Goal: Transaction & Acquisition: Purchase product/service

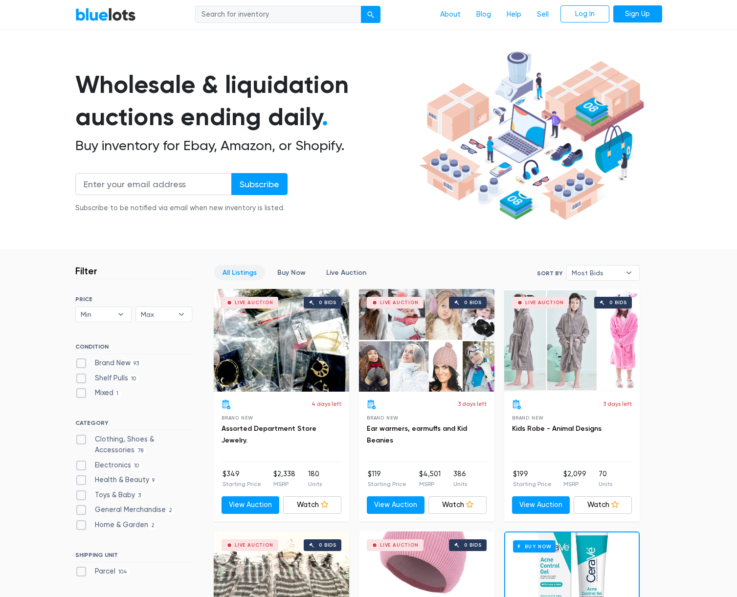
scroll to position [44, 0]
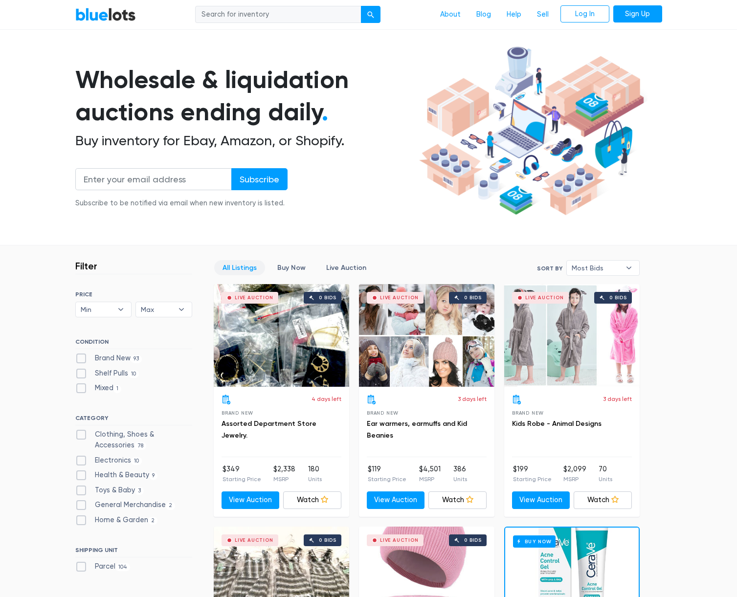
click at [82, 474] on label "Health & Beauty 9" at bounding box center [116, 475] width 83 height 11
click at [82, 474] on Beauty"] "Health & Beauty 9" at bounding box center [78, 473] width 6 height 6
checkbox Beauty"] "true"
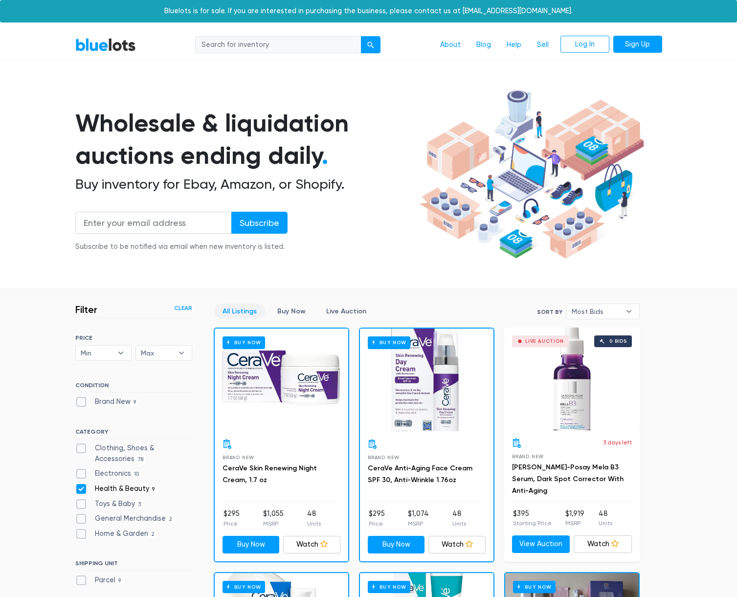
scroll to position [263, 0]
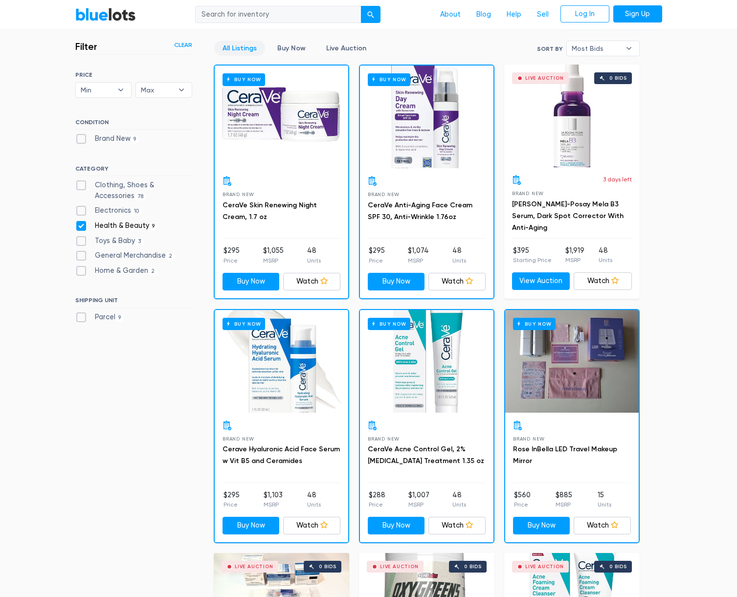
click at [82, 210] on label "Electronics 10" at bounding box center [108, 210] width 67 height 11
click at [82, 210] on input "Electronics 10" at bounding box center [78, 208] width 6 height 6
checkbox input "true"
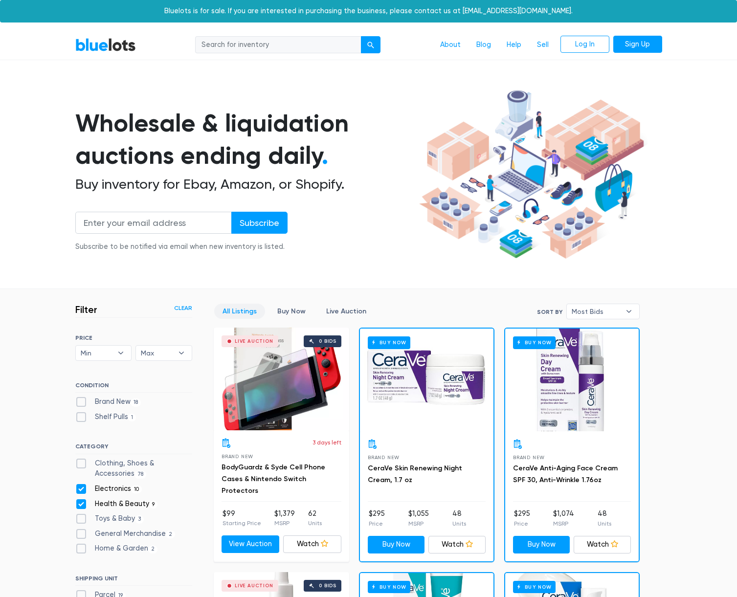
scroll to position [263, 0]
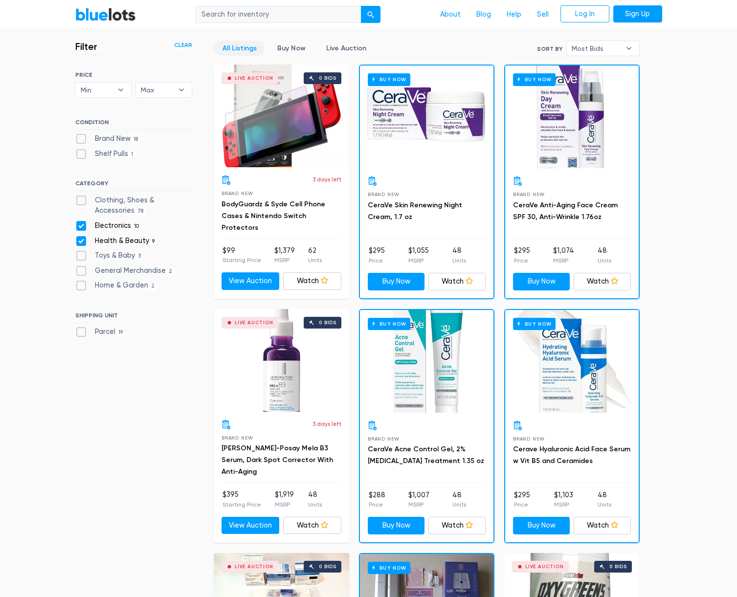
click at [80, 271] on label "General Merchandise 2" at bounding box center [125, 271] width 100 height 11
click at [80, 271] on Merchandise"] "General Merchandise 2" at bounding box center [78, 269] width 6 height 6
checkbox Merchandise"] "true"
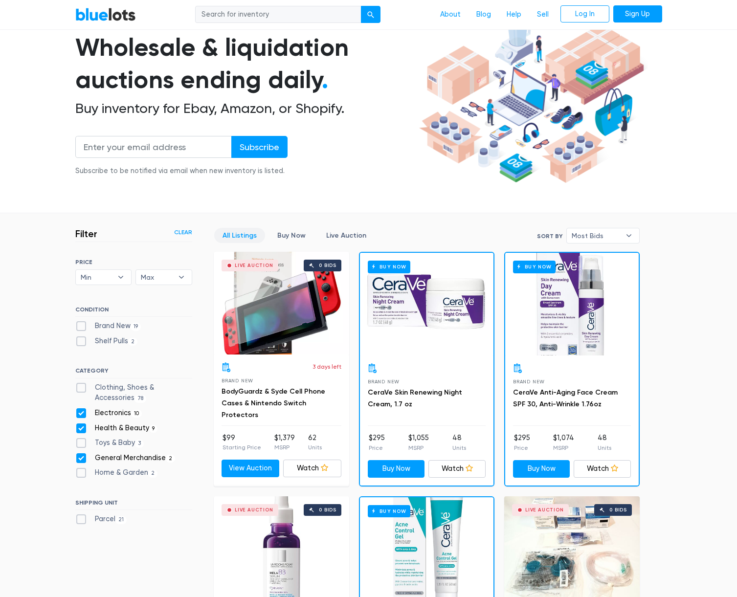
scroll to position [76, 0]
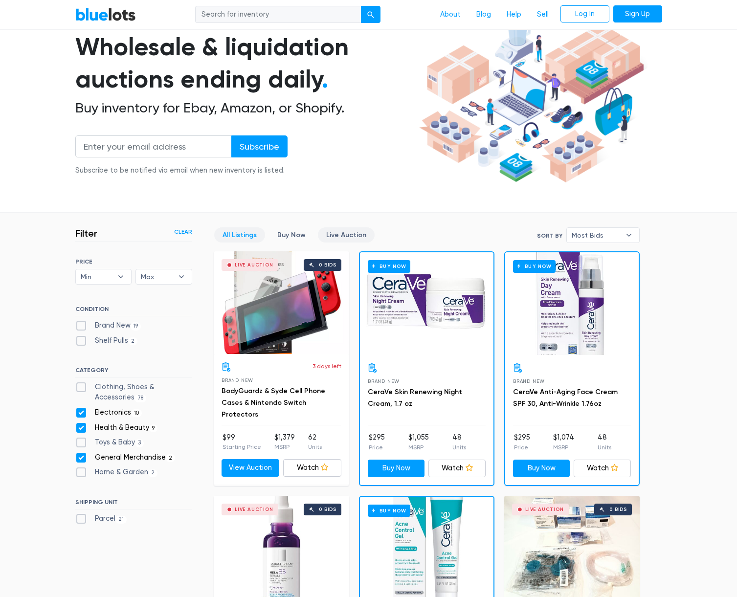
click at [353, 230] on link "Live Auction" at bounding box center [346, 234] width 57 height 15
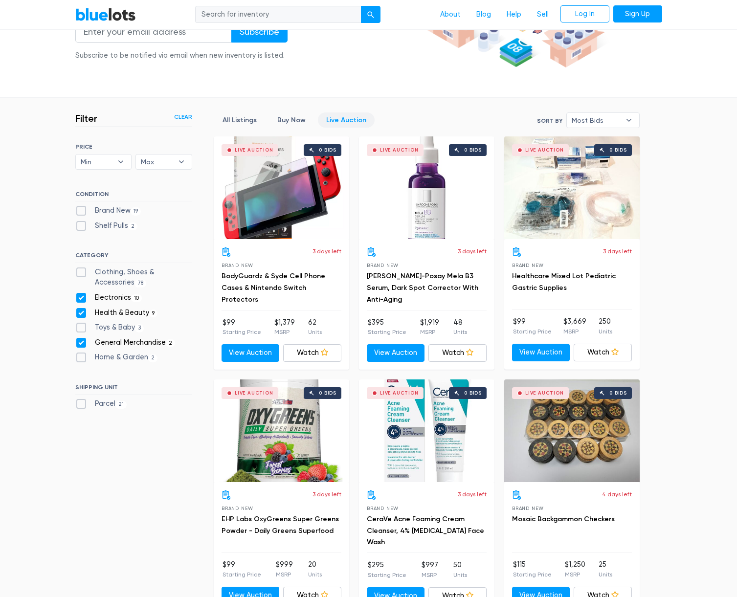
scroll to position [192, 0]
click at [237, 119] on link "All Listings" at bounding box center [239, 119] width 51 height 15
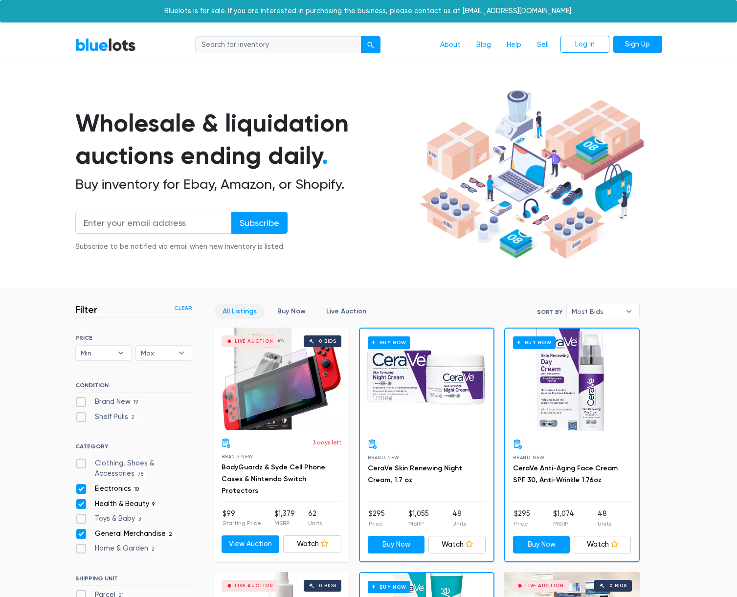
scroll to position [263, 0]
